Goal: Book appointment/travel/reservation

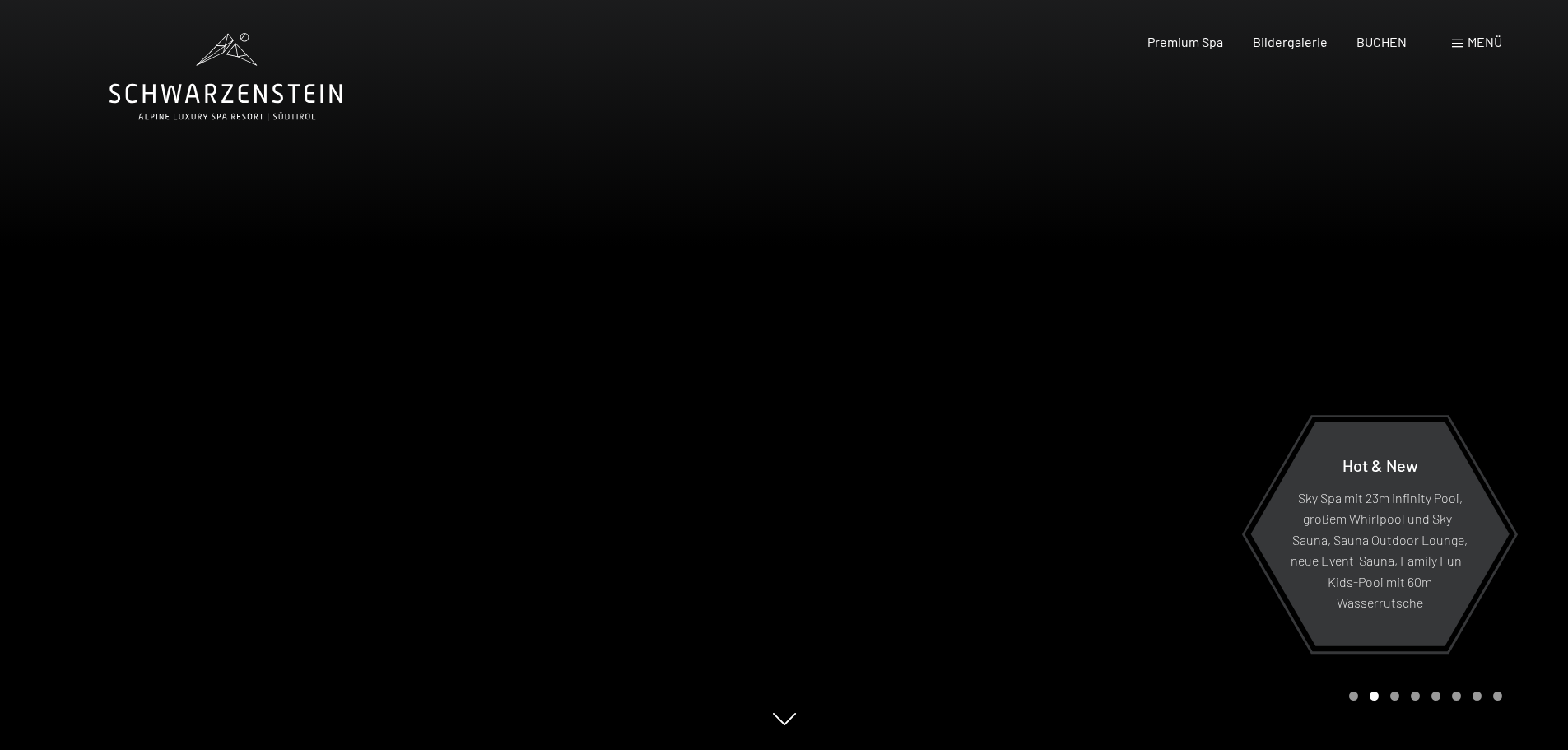
click at [1459, 39] on span at bounding box center [1458, 43] width 12 height 8
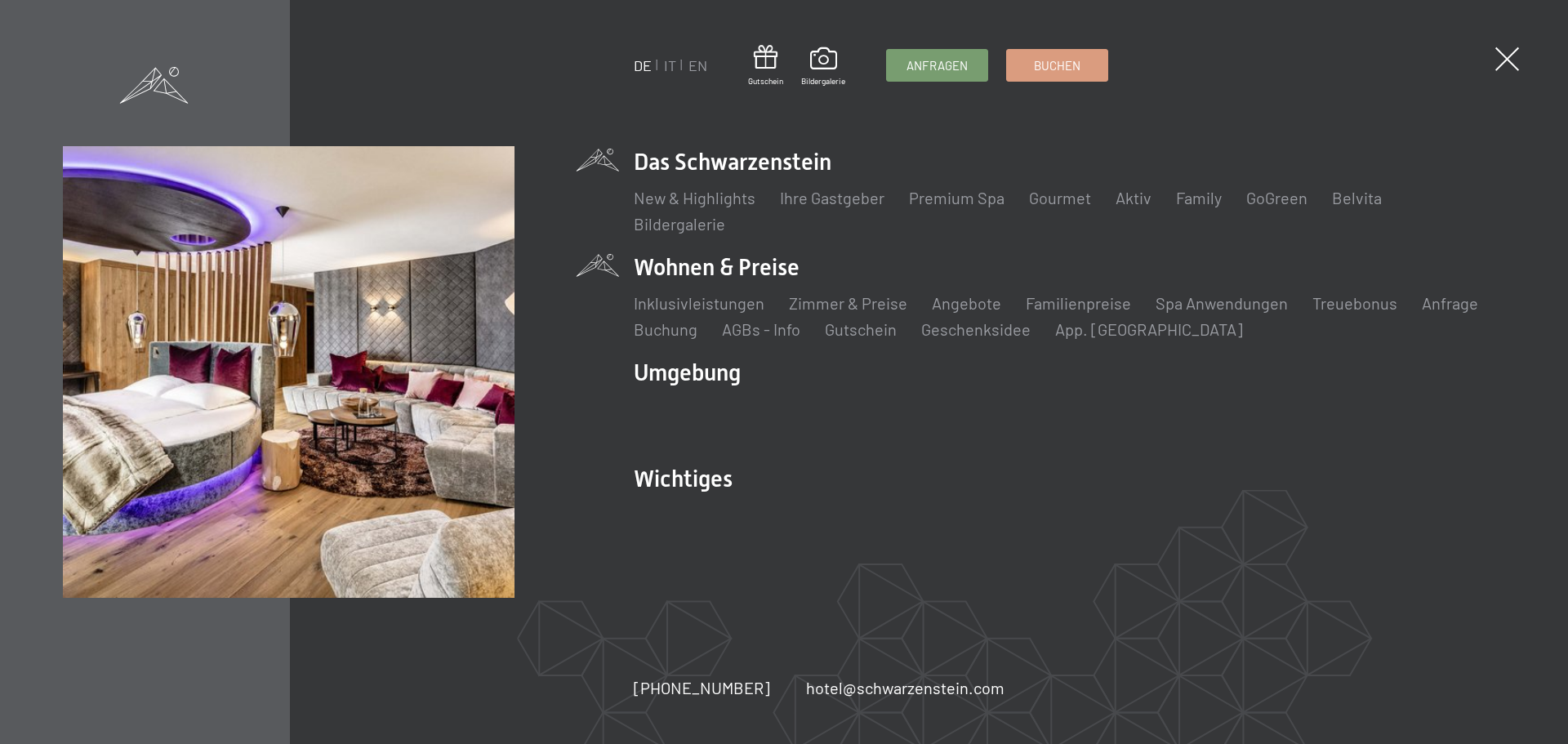
click at [764, 269] on li "Wohnen & Preise Inklusivleistungen Zimmer & Preise Liste Angebote Liste Familie…" at bounding box center [1070, 296] width 871 height 89
click at [857, 300] on link "Zimmer & Preise" at bounding box center [848, 303] width 118 height 19
click at [977, 302] on link "Angebote" at bounding box center [967, 303] width 70 height 19
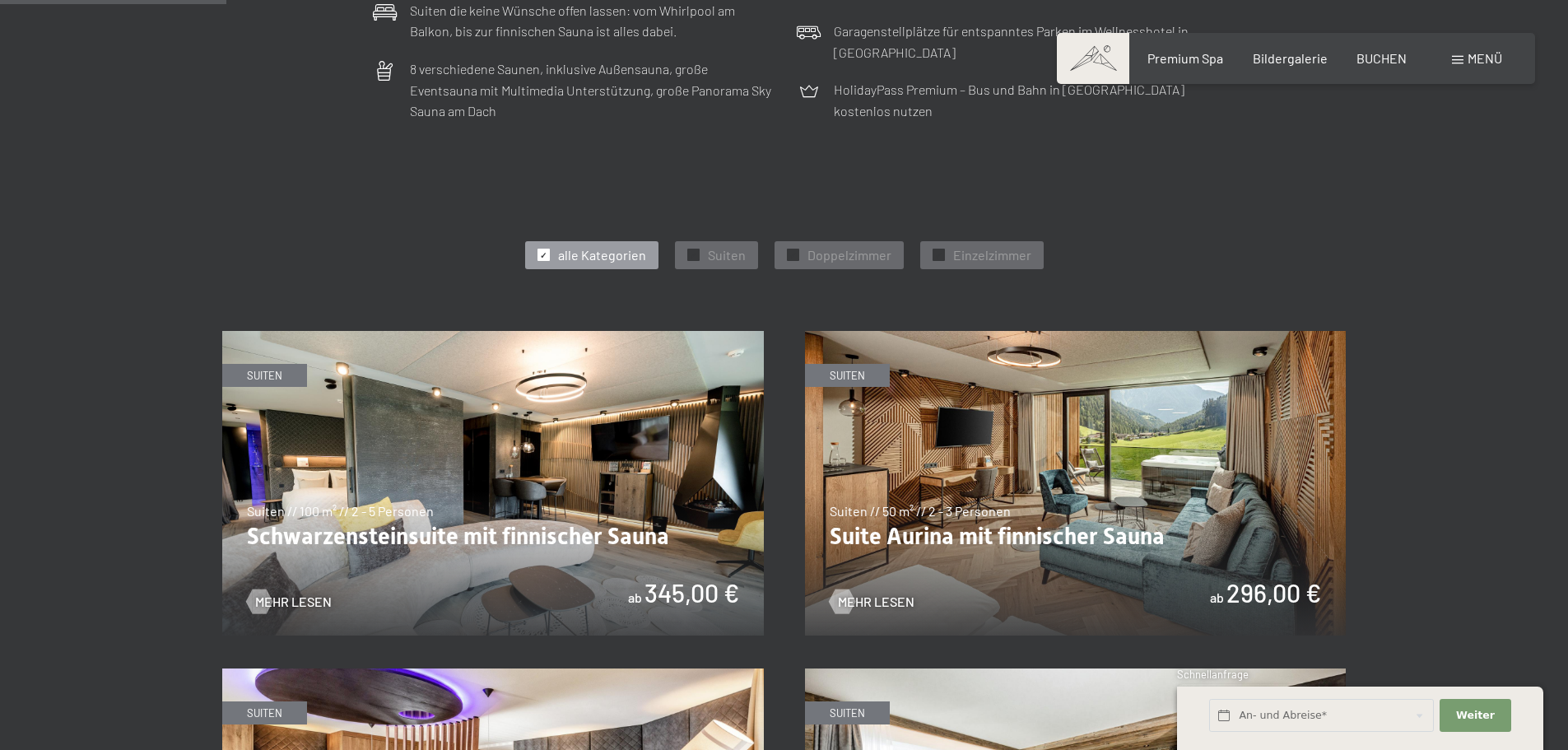
scroll to position [823, 0]
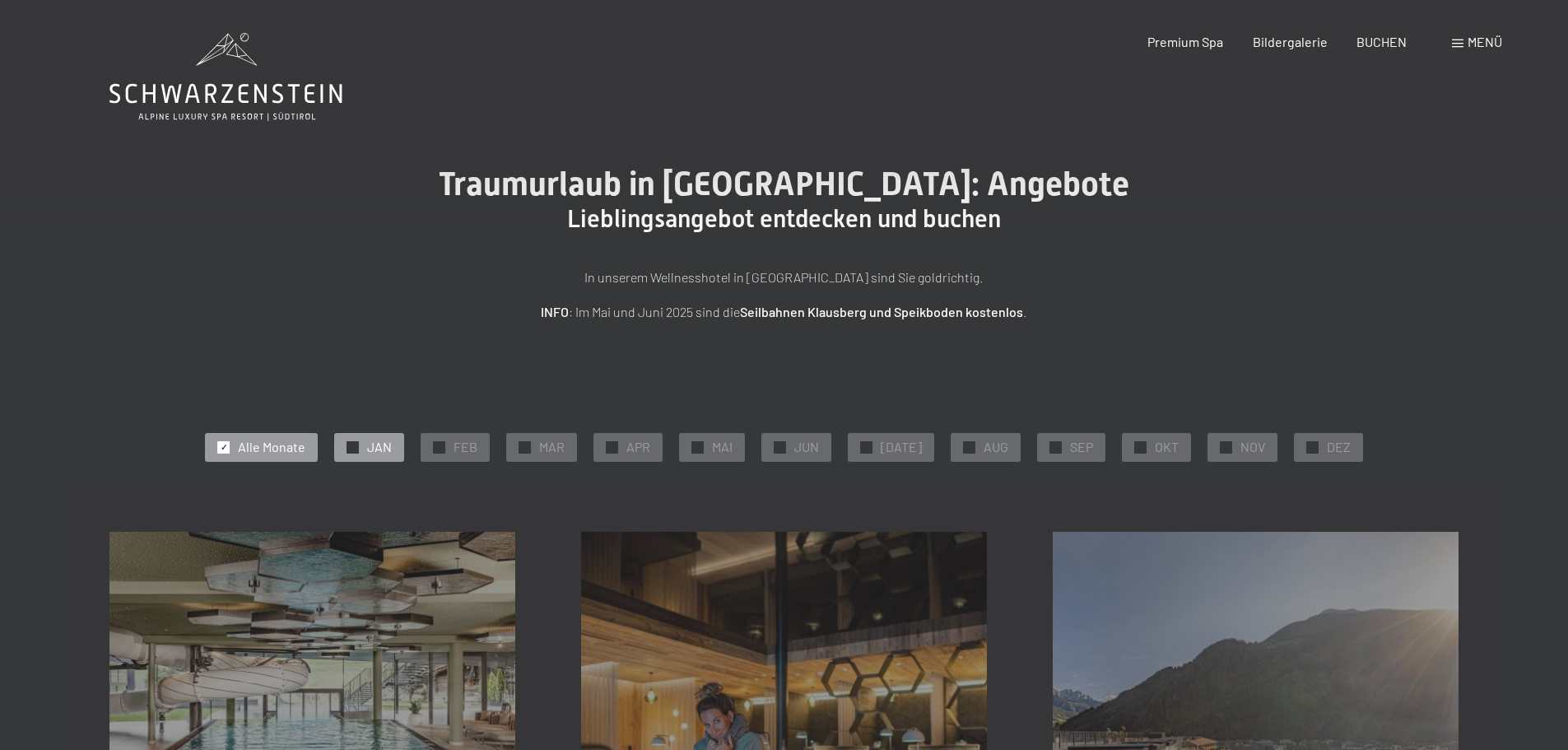
click at [392, 445] on span "JAN" at bounding box center [379, 447] width 24 height 19
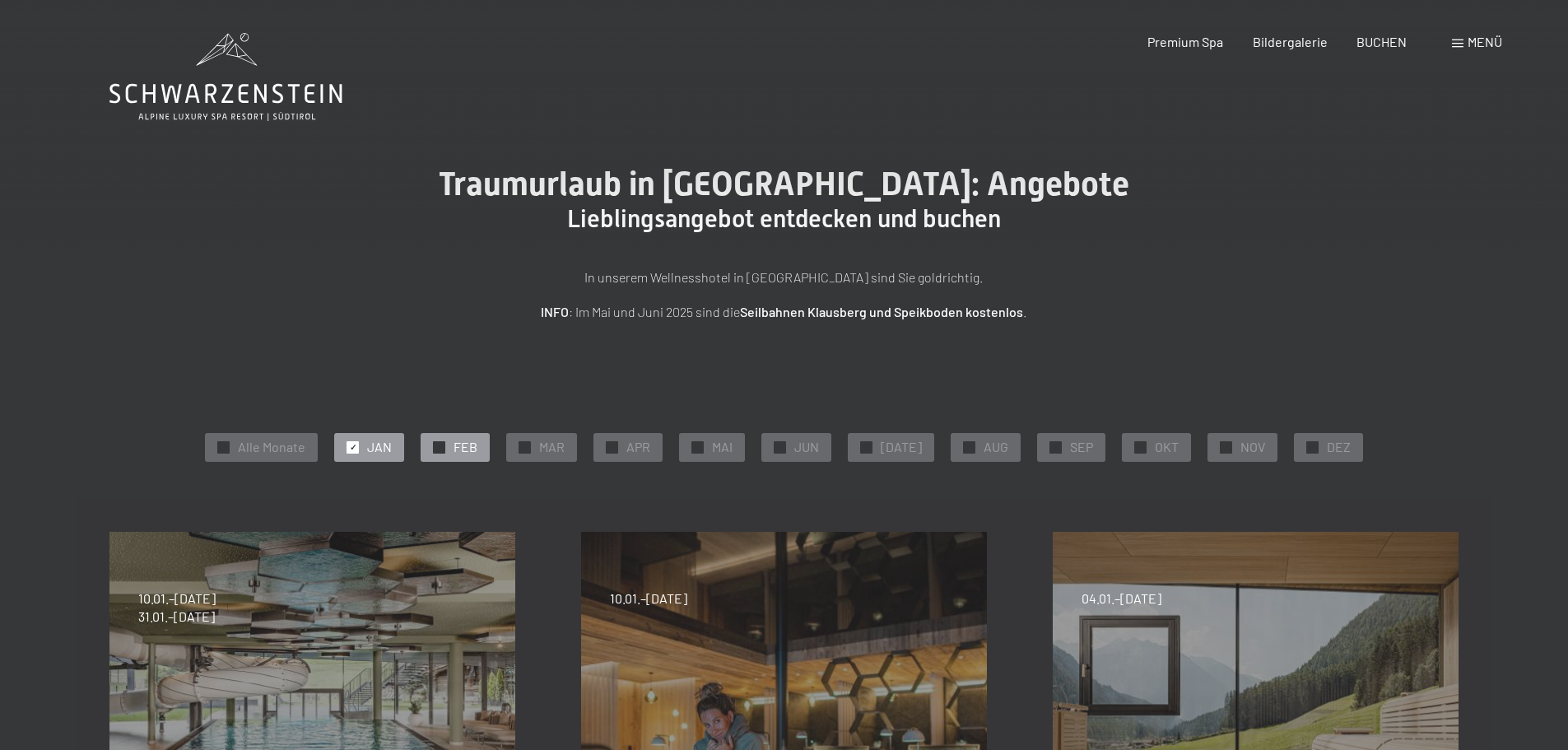
click at [468, 448] on span "FEB" at bounding box center [465, 447] width 23 height 19
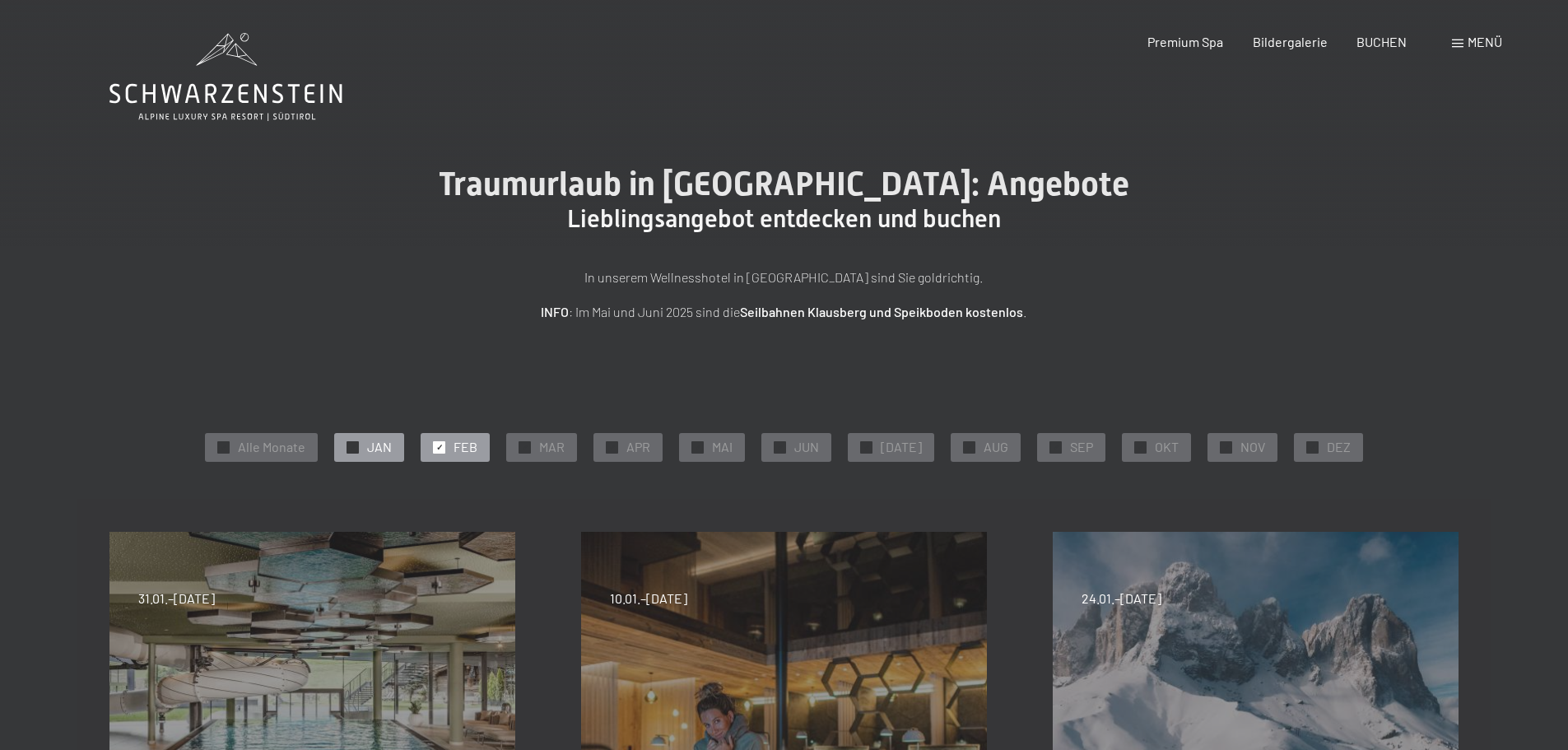
click at [370, 448] on div "✓ JAN" at bounding box center [370, 447] width 70 height 28
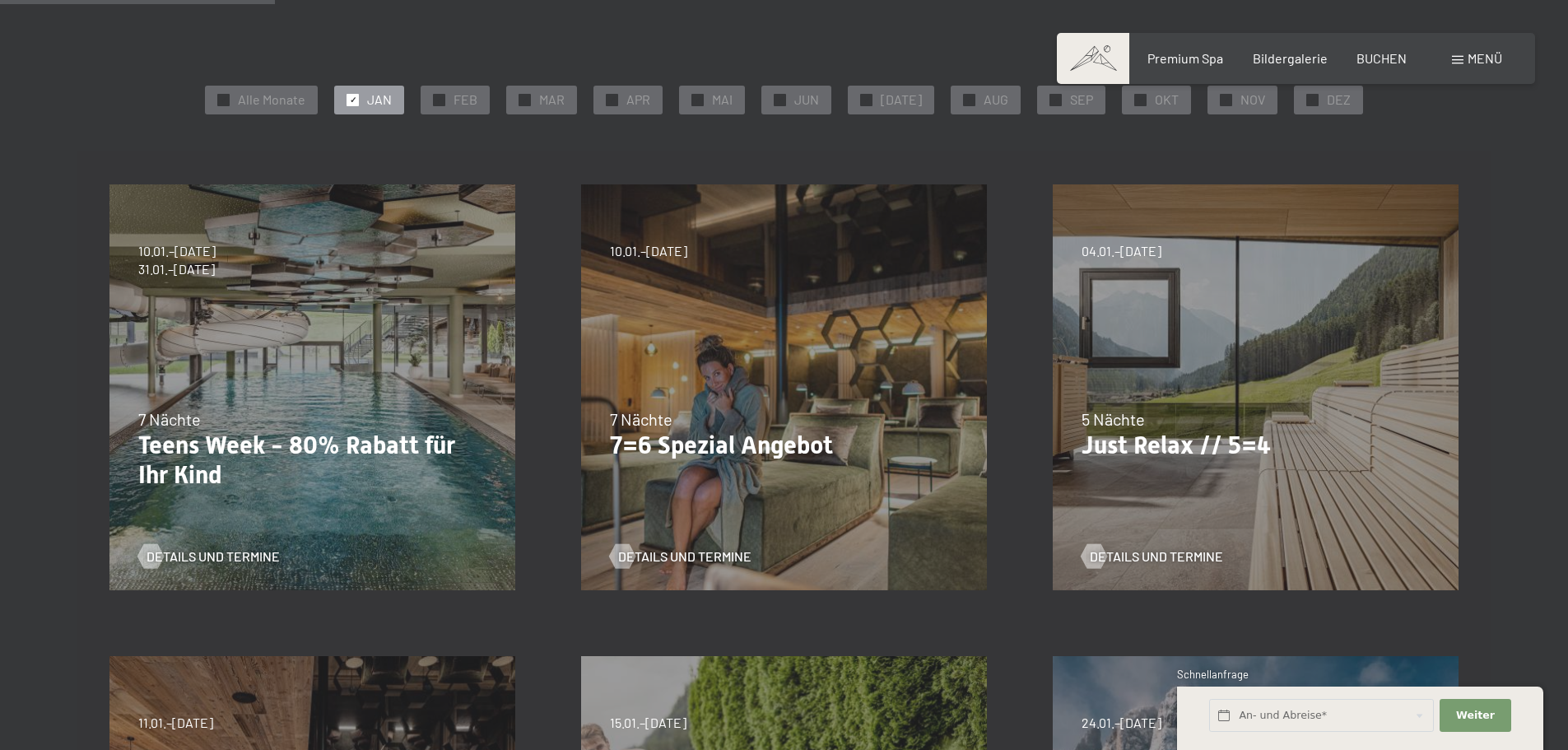
scroll to position [329, 0]
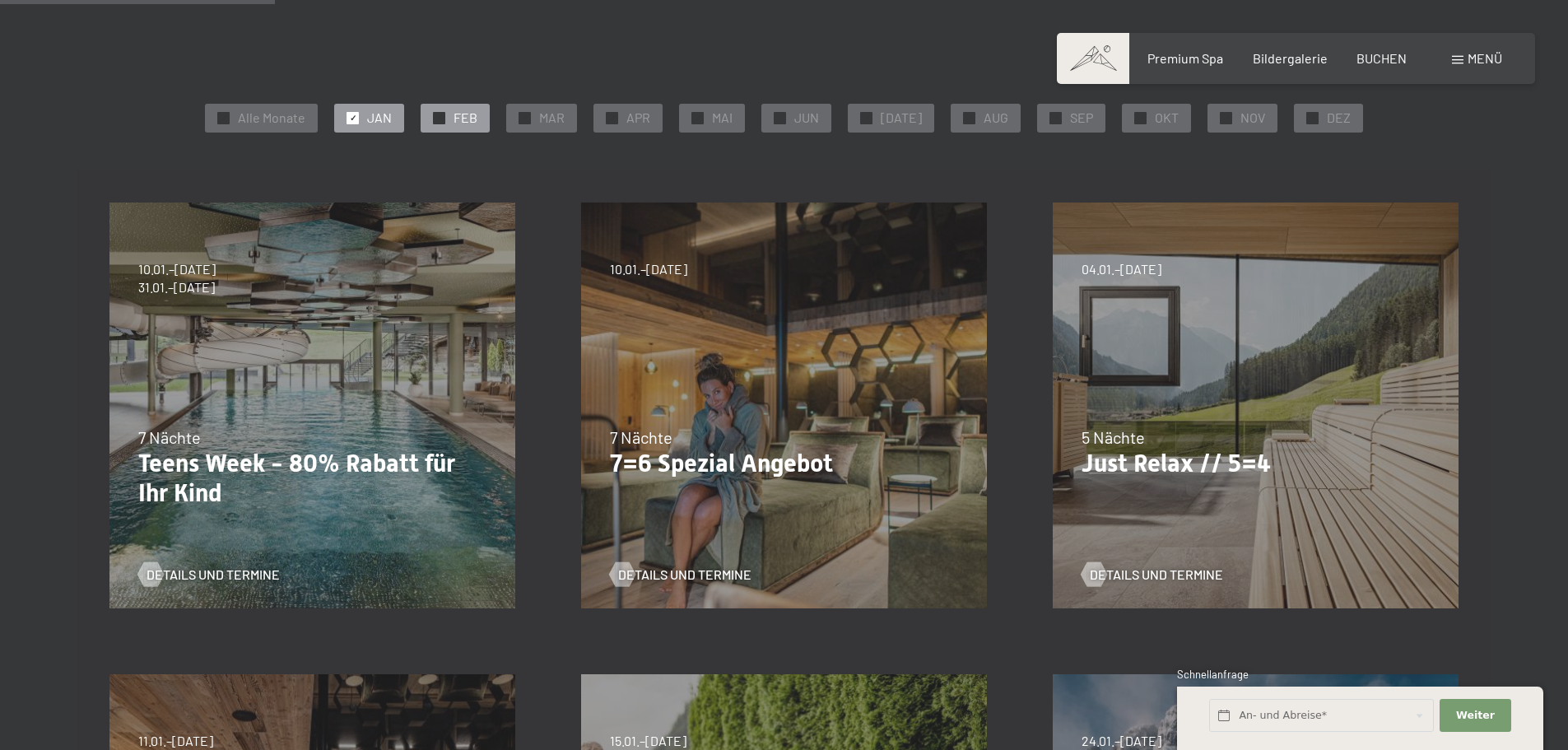
click at [462, 113] on span "FEB" at bounding box center [465, 117] width 23 height 19
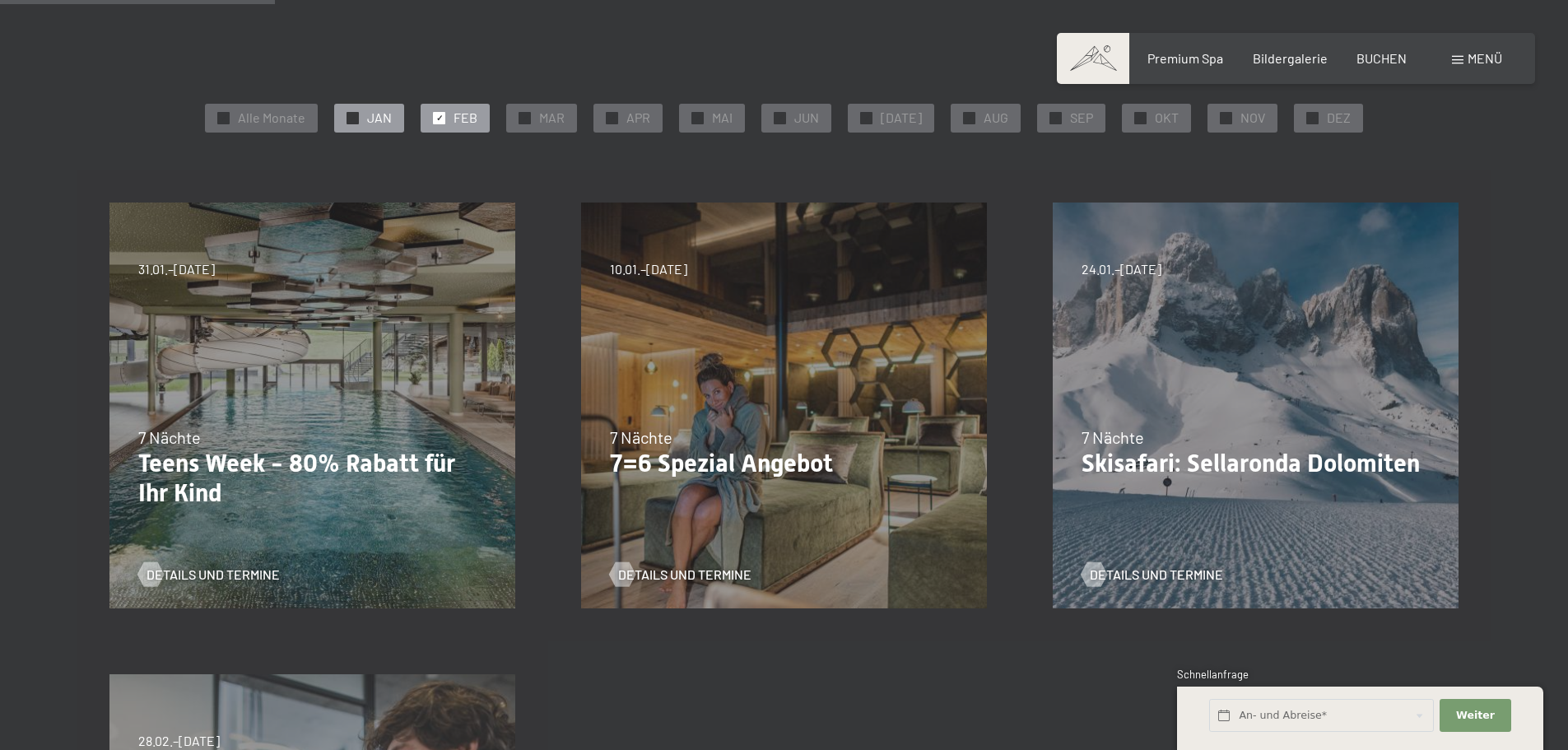
click at [381, 125] on span "JAN" at bounding box center [379, 117] width 24 height 19
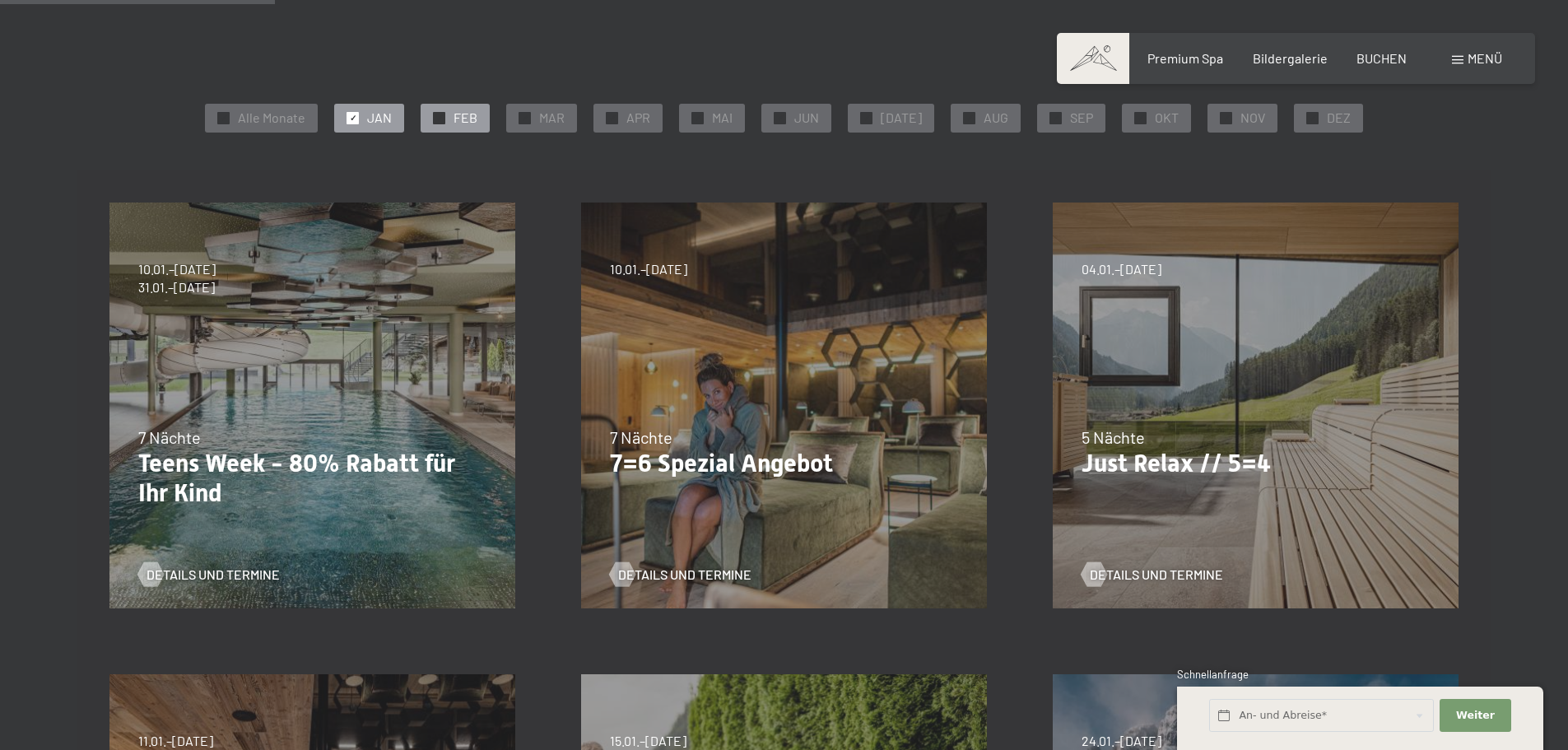
click at [467, 118] on span "FEB" at bounding box center [465, 117] width 23 height 19
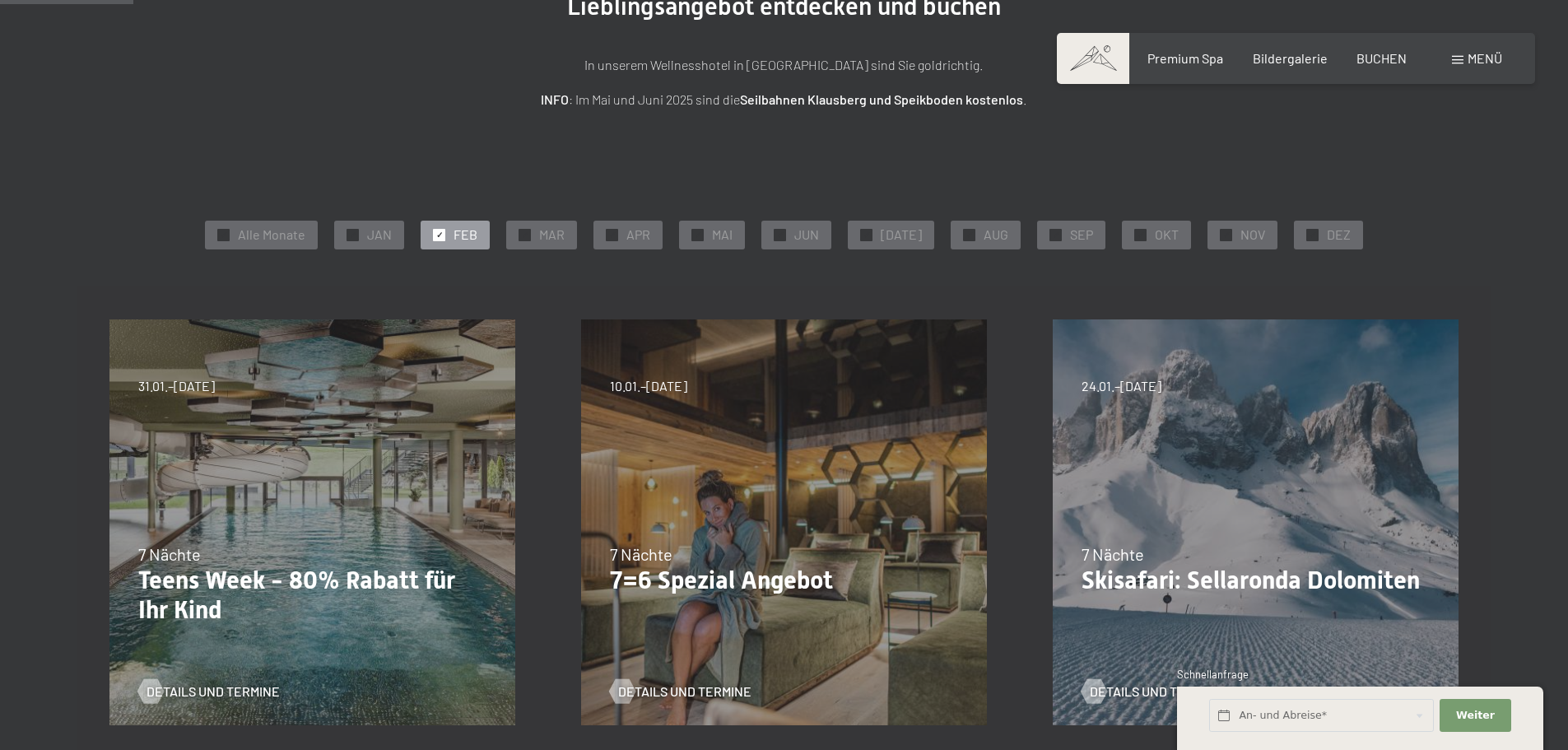
scroll to position [165, 0]
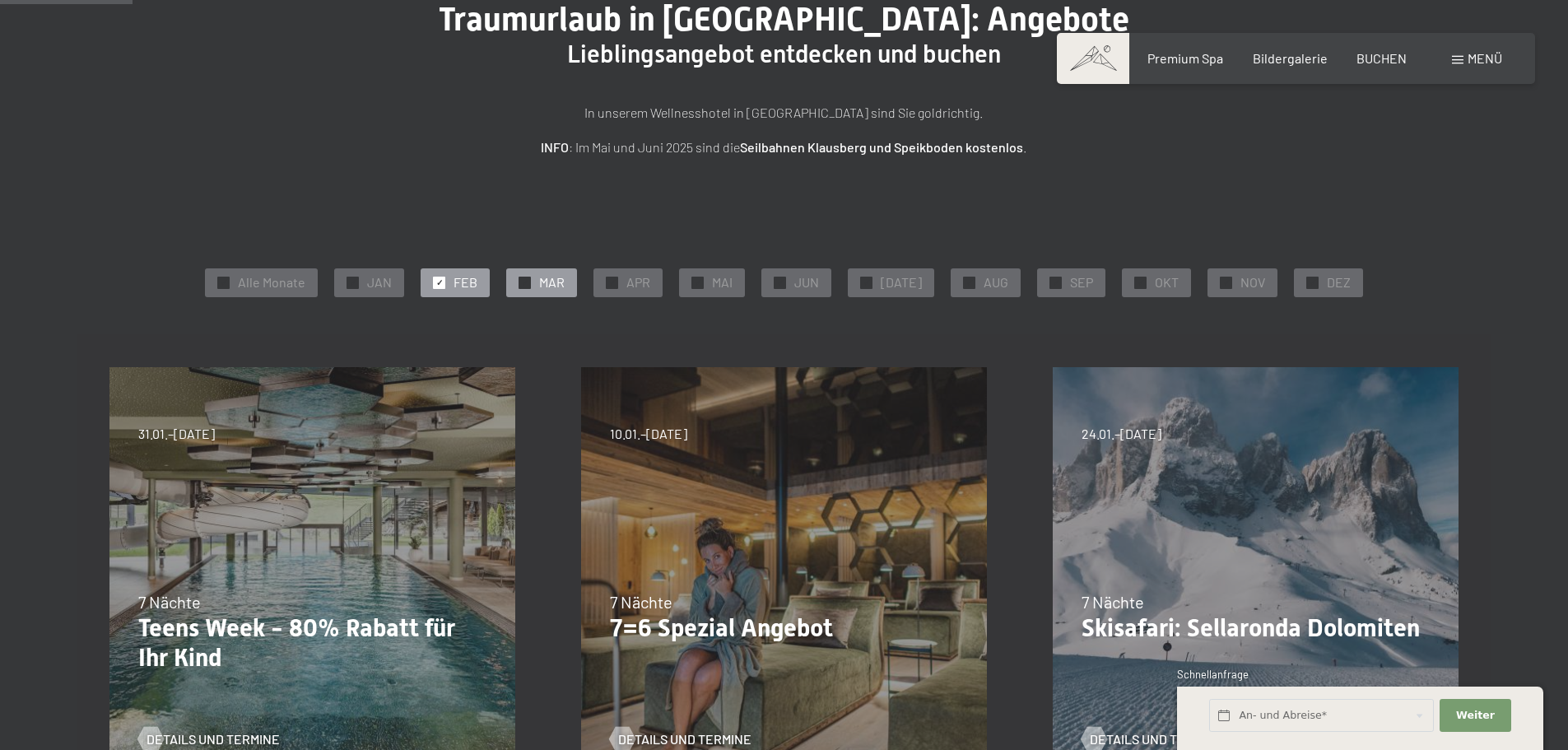
click at [545, 274] on div "✓ MAR" at bounding box center [542, 282] width 71 height 28
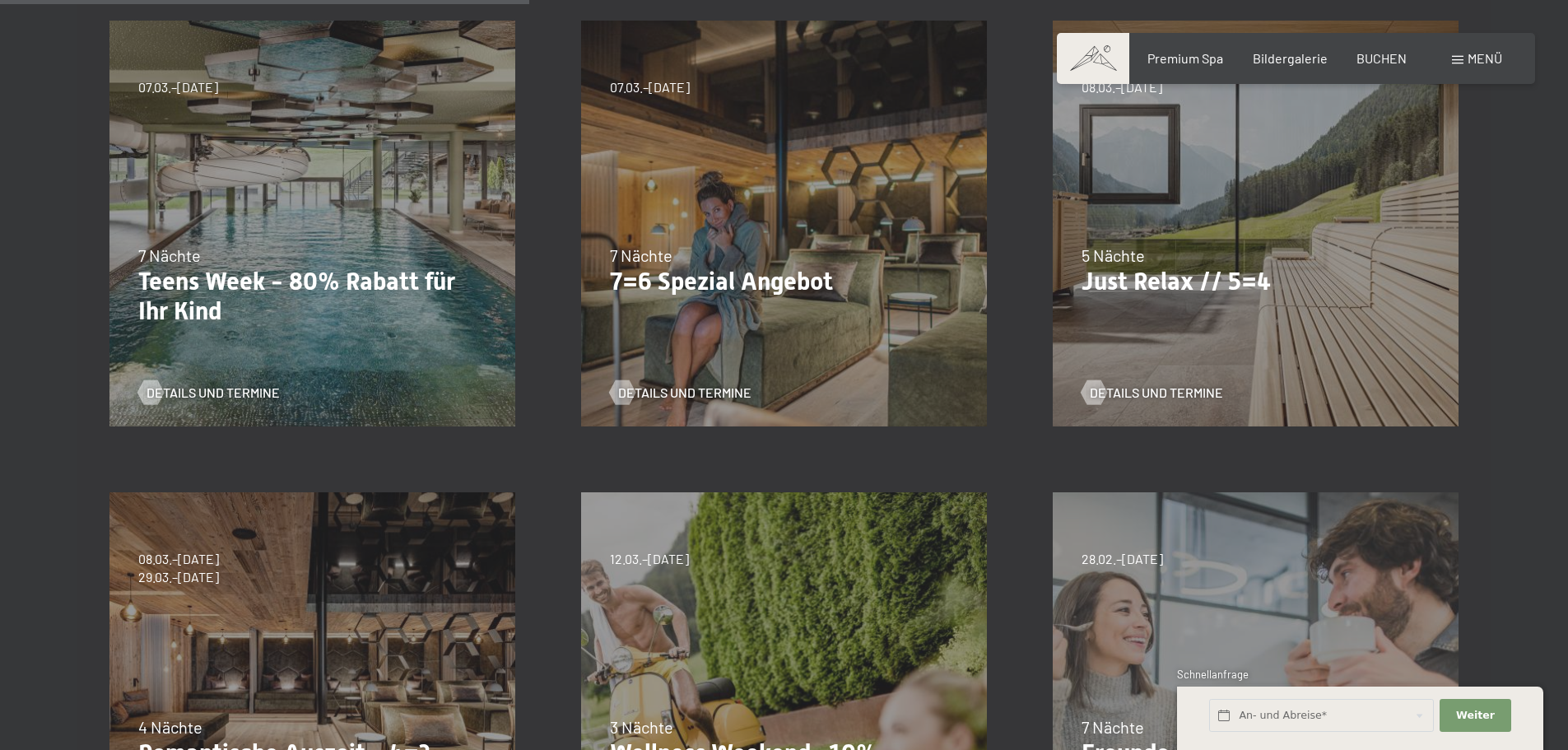
scroll to position [247, 0]
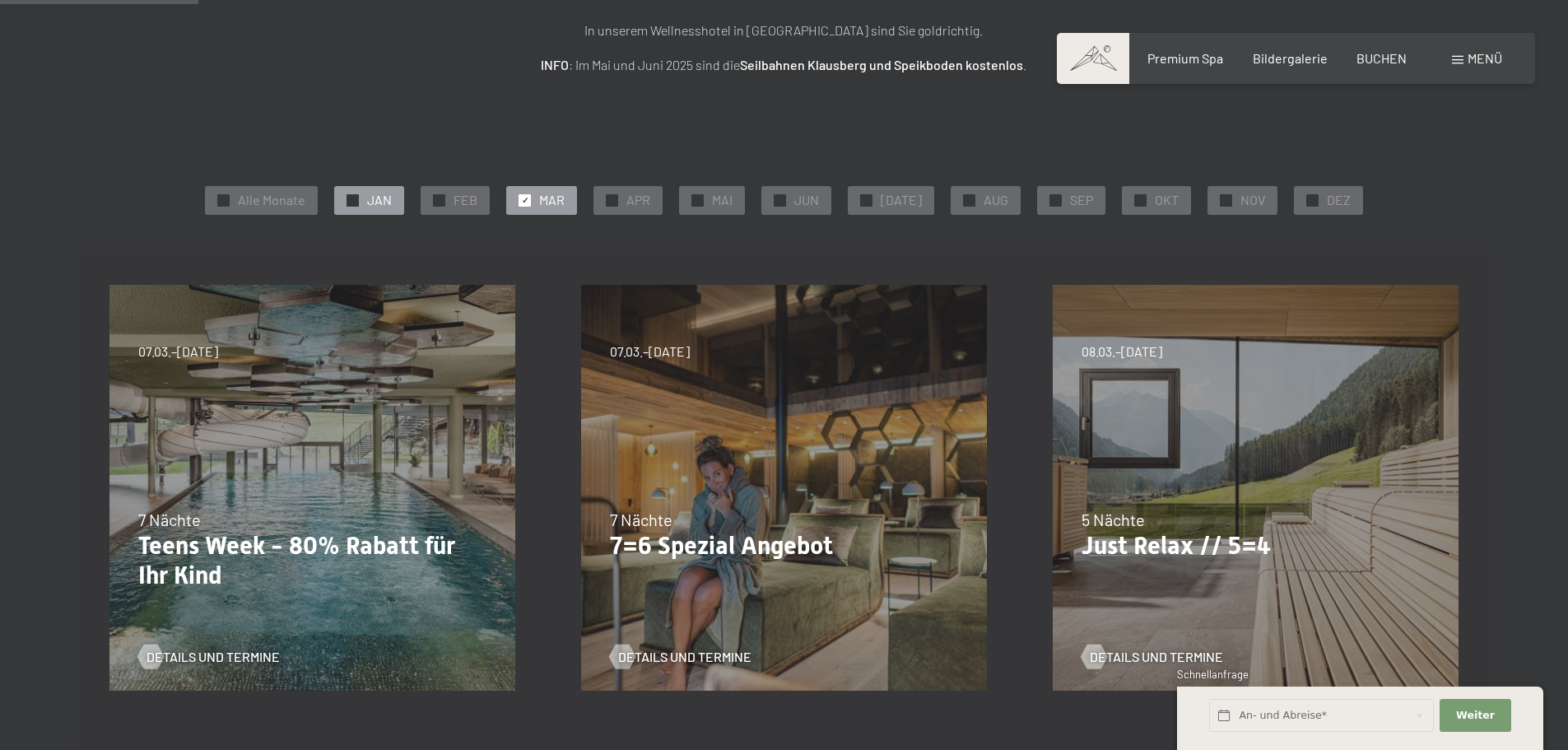
click at [359, 198] on div at bounding box center [352, 200] width 13 height 13
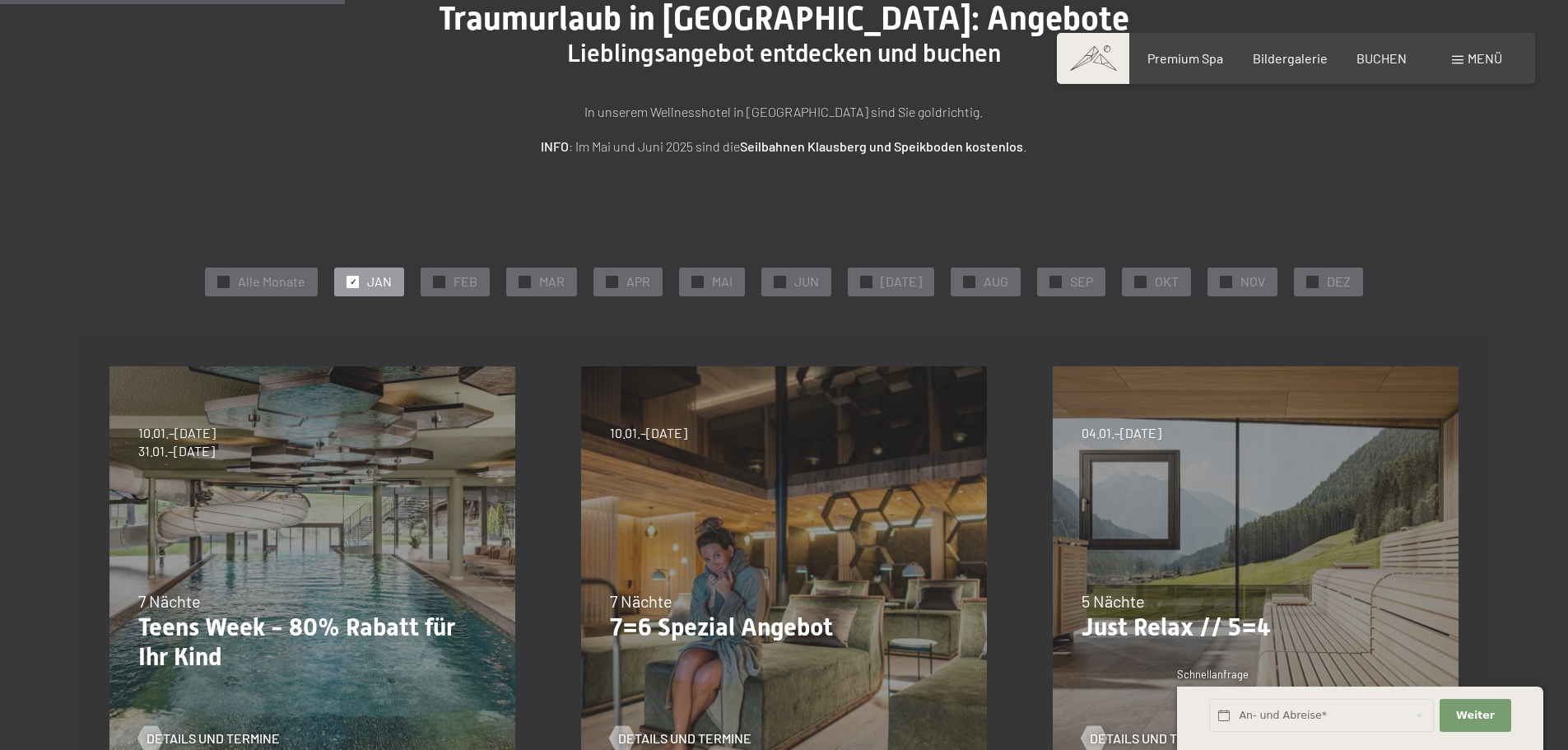
scroll to position [165, 0]
click at [542, 279] on div "✓ MAR" at bounding box center [542, 282] width 71 height 28
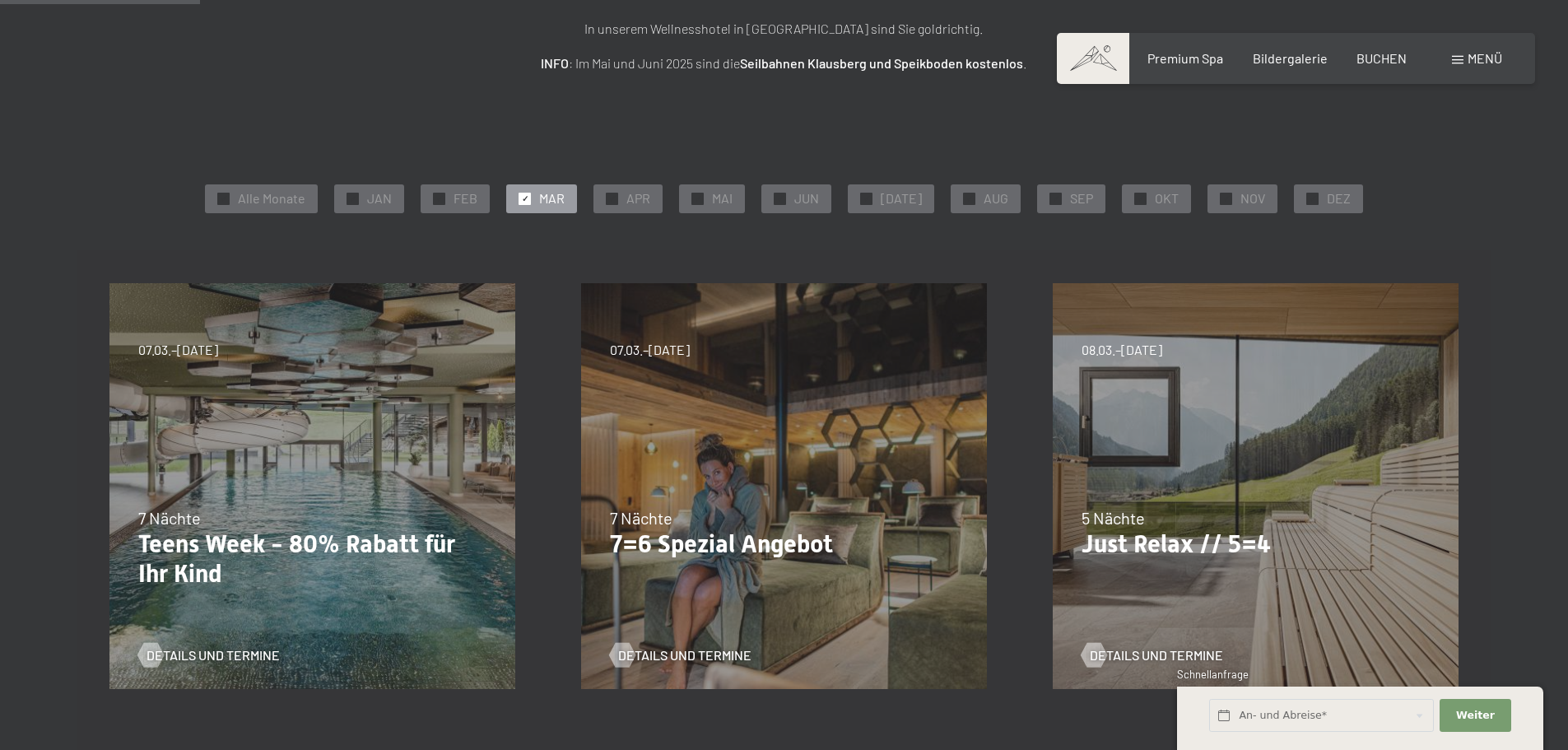
scroll to position [247, 0]
click at [382, 208] on span "JAN" at bounding box center [379, 200] width 24 height 19
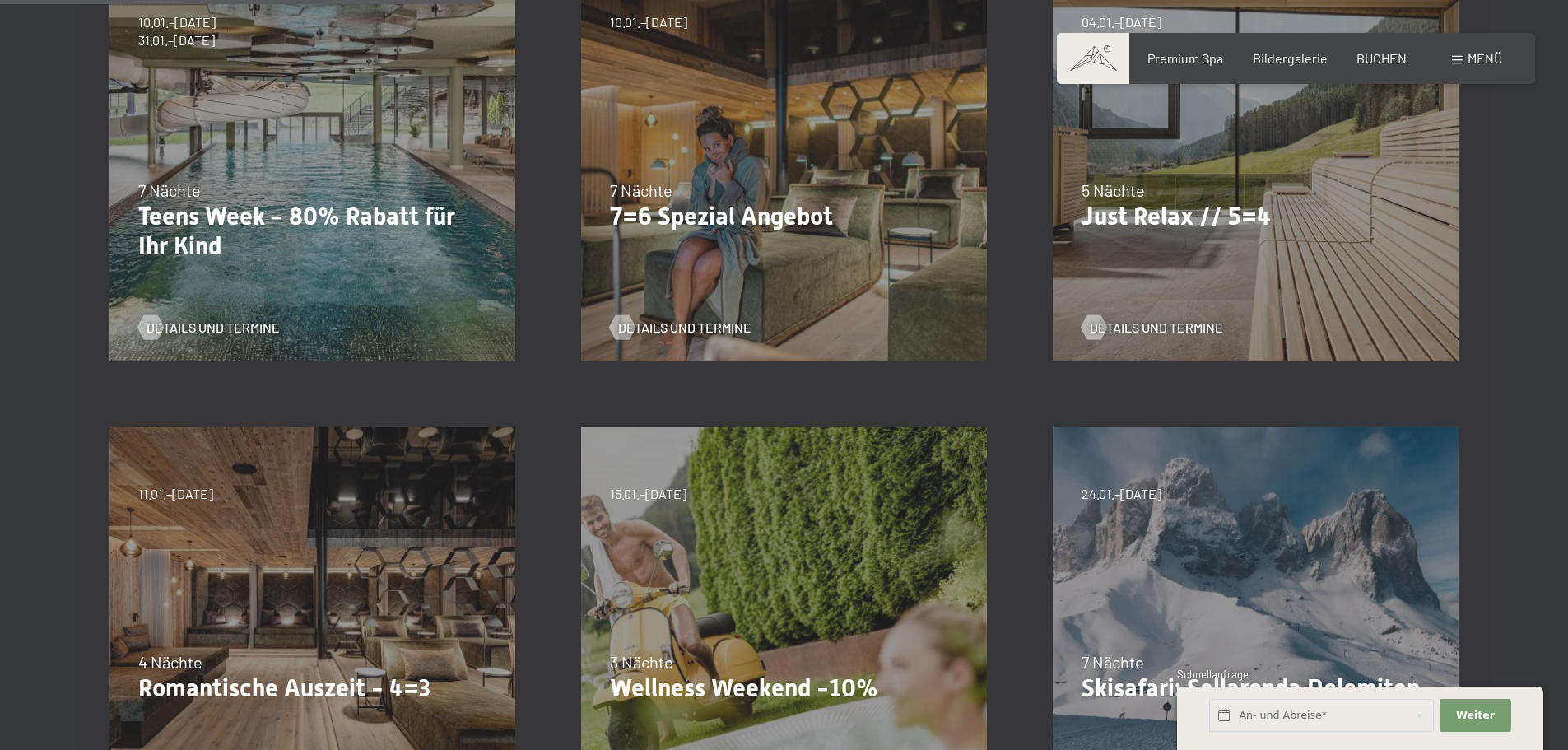
scroll to position [905, 0]
